Goal: Register for event/course

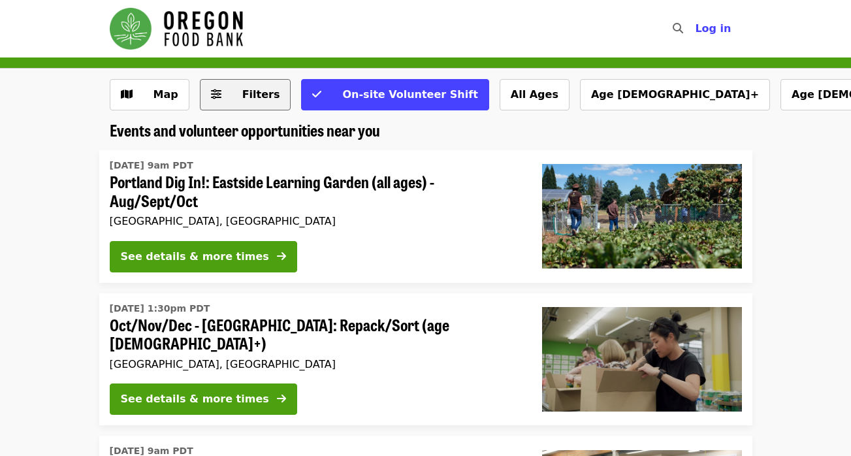
click at [242, 97] on span "Filters" at bounding box center [261, 94] width 38 height 12
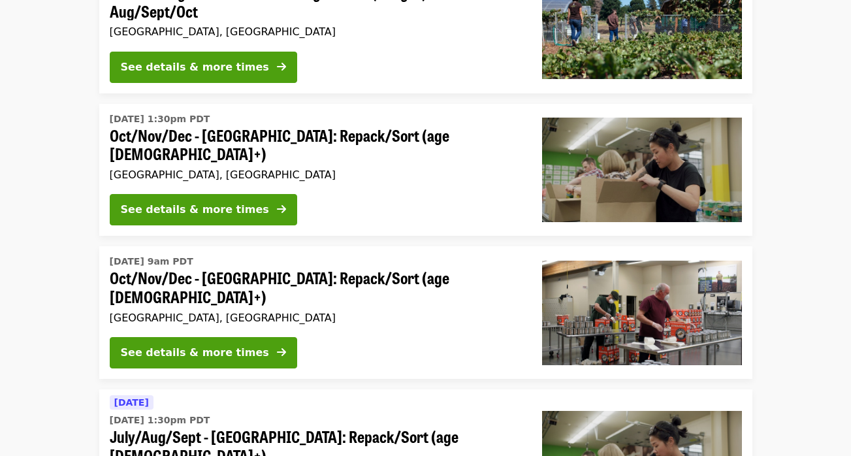
scroll to position [199, 0]
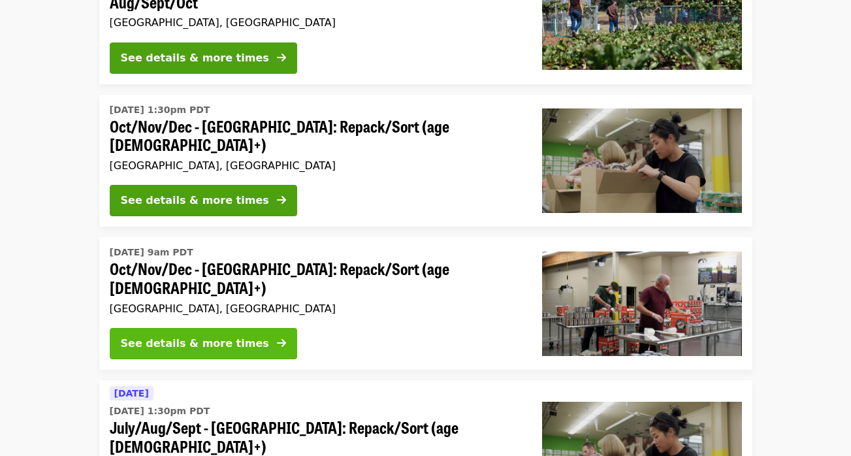
click at [222, 336] on div "See details & more times" at bounding box center [195, 344] width 148 height 16
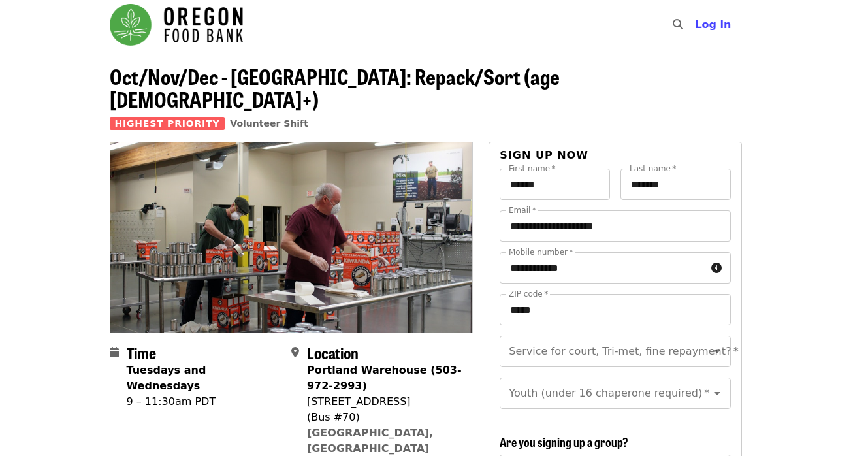
scroll to position [4, 0]
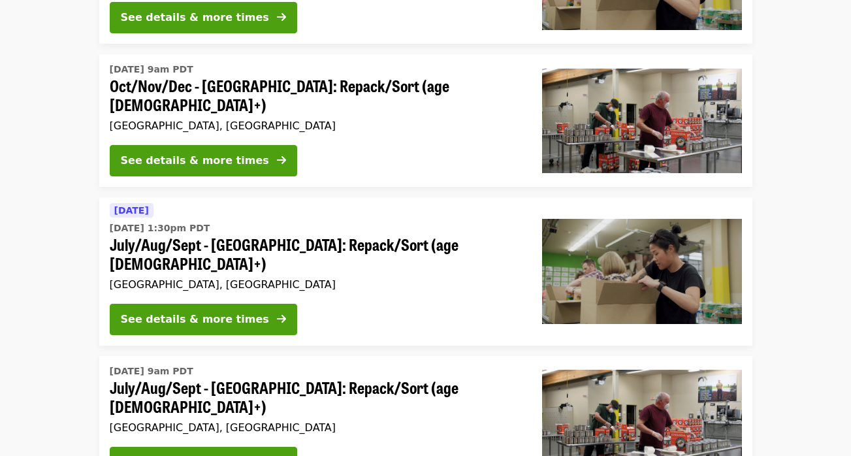
scroll to position [389, 0]
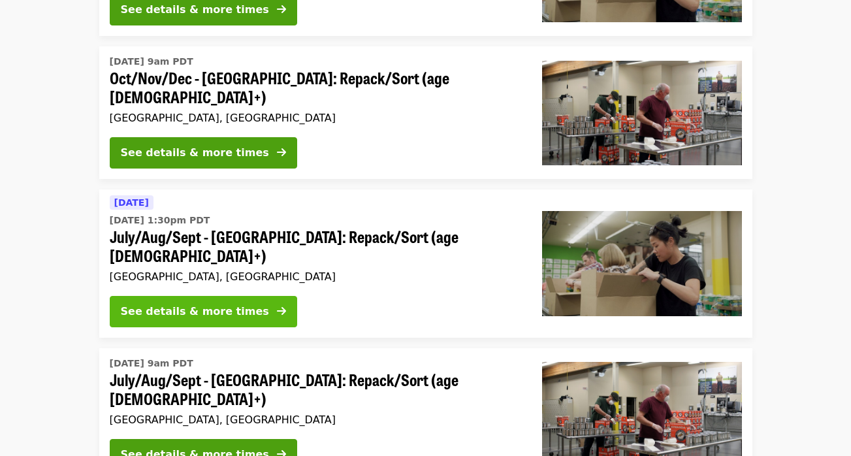
click at [206, 304] on div "See details & more times" at bounding box center [195, 312] width 148 height 16
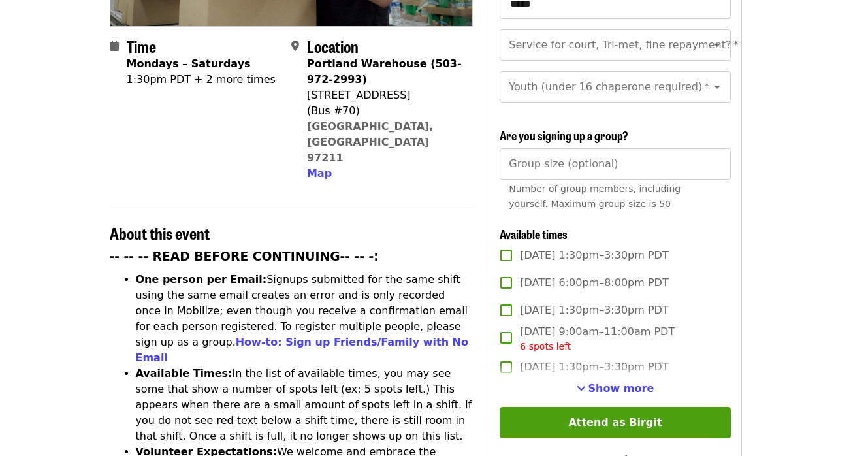
scroll to position [312, 0]
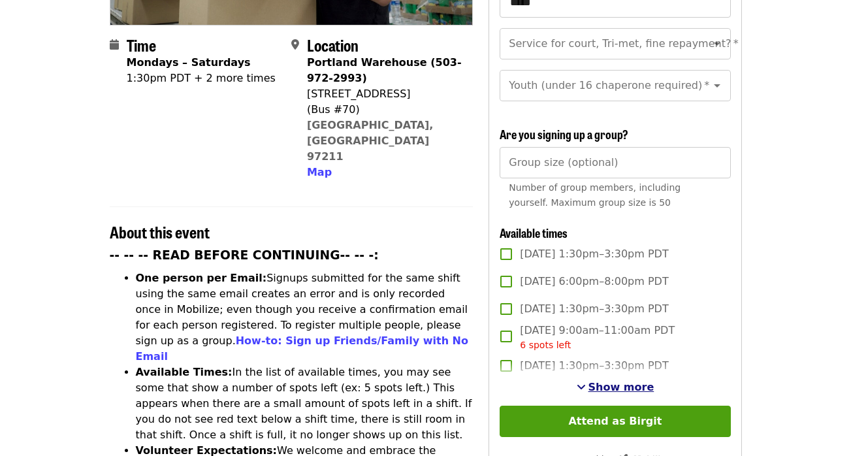
click at [599, 381] on span "Show more" at bounding box center [622, 387] width 66 height 12
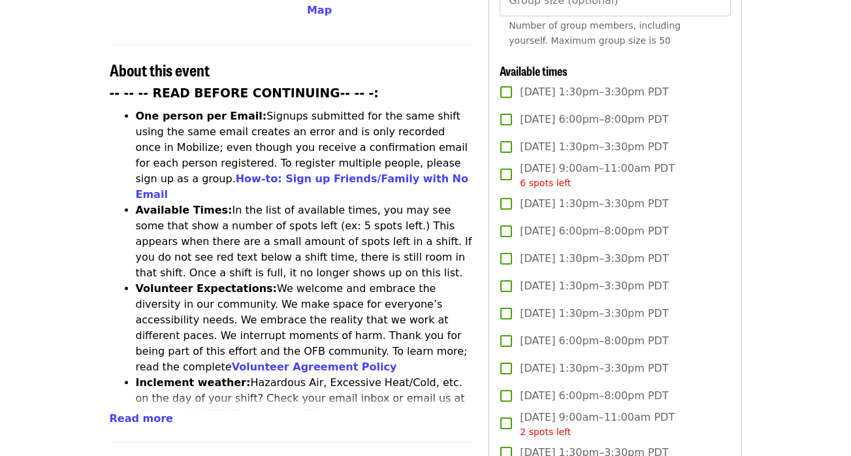
scroll to position [475, 0]
